Goal: Information Seeking & Learning: Learn about a topic

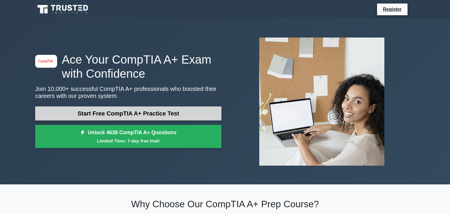
click at [142, 106] on link "Start Free CompTIA A+ Practice Test" at bounding box center [128, 113] width 186 height 14
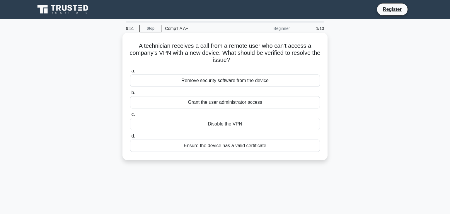
click at [257, 57] on h5 "A technician receives a call from a remote user who can't access a company's VP…" at bounding box center [225, 53] width 191 height 22
click at [228, 145] on div "Ensure the device has a valid certificate" at bounding box center [225, 146] width 190 height 12
click at [130, 138] on input "d. Ensure the device has a valid certificate" at bounding box center [130, 136] width 0 height 4
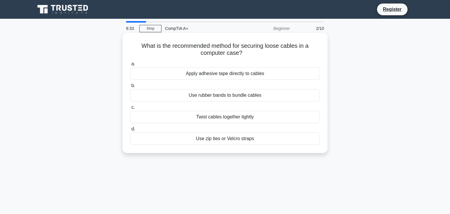
click at [215, 71] on div "Apply adhesive tape directly to cables" at bounding box center [225, 73] width 190 height 12
click at [130, 66] on input "a. Apply adhesive tape directly to cables" at bounding box center [130, 64] width 0 height 4
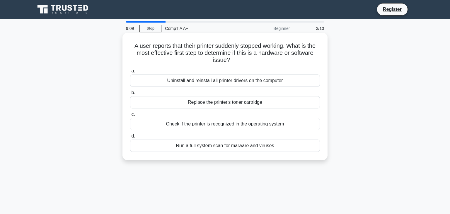
click at [228, 128] on div "Check if the printer is recognized in the operating system" at bounding box center [225, 124] width 190 height 12
click at [130, 116] on input "c. Check if the printer is recognized in the operating system" at bounding box center [130, 115] width 0 height 4
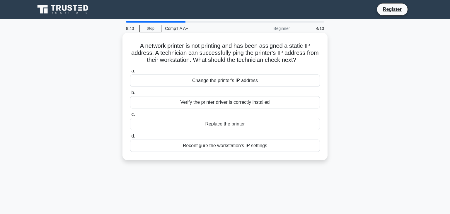
click at [216, 149] on div "Reconfigure the workstation's IP settings" at bounding box center [225, 146] width 190 height 12
click at [130, 138] on input "d. Reconfigure the workstation's IP settings" at bounding box center [130, 136] width 0 height 4
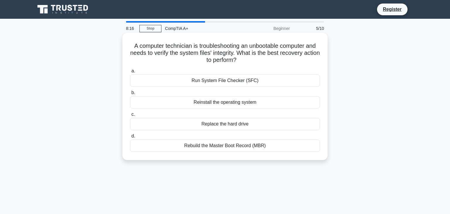
click at [215, 144] on div "Rebuild the Master Boot Record (MBR)" at bounding box center [225, 146] width 190 height 12
click at [130, 138] on input "d. Rebuild the Master Boot Record (MBR)" at bounding box center [130, 136] width 0 height 4
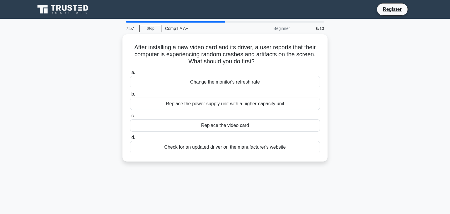
click at [215, 144] on div "Check for an updated driver on the manufacturer's website" at bounding box center [225, 147] width 190 height 12
click at [130, 140] on input "d. Check for an updated driver on the manufacturer's website" at bounding box center [130, 138] width 0 height 4
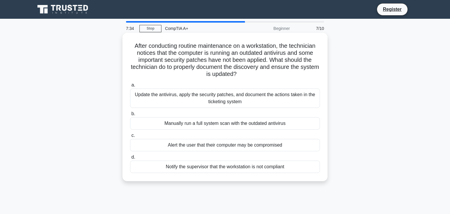
click at [220, 94] on div "Update the antivirus, apply the security patches, and document the actions take…" at bounding box center [225, 98] width 190 height 19
click at [130, 87] on input "a. Update the antivirus, apply the security patches, and document the actions t…" at bounding box center [130, 85] width 0 height 4
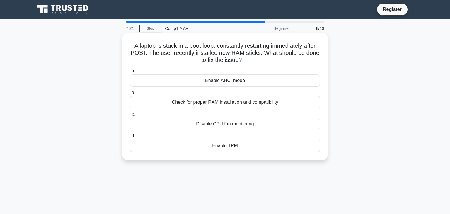
click at [215, 101] on div "Check for proper RAM installation and compatibility" at bounding box center [225, 102] width 190 height 12
click at [130, 95] on input "b. Check for proper RAM installation and compatibility" at bounding box center [130, 93] width 0 height 4
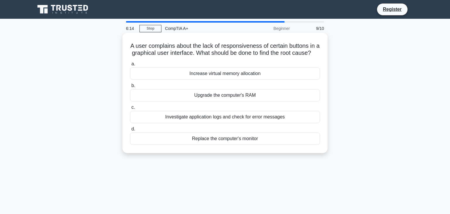
click at [242, 117] on div "Investigate application logs and check for error messages" at bounding box center [225, 117] width 190 height 12
click at [130, 109] on input "c. Investigate application logs and check for error messages" at bounding box center [130, 108] width 0 height 4
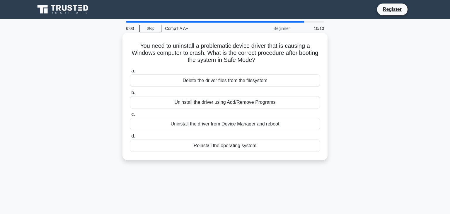
click at [234, 121] on div "Uninstall the driver from Device Manager and reboot" at bounding box center [225, 124] width 190 height 12
click at [130, 116] on input "c. Uninstall the driver from Device Manager and reboot" at bounding box center [130, 115] width 0 height 4
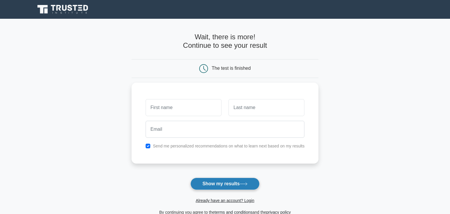
click at [220, 186] on button "Show my results" at bounding box center [225, 184] width 69 height 12
